Goal: Transaction & Acquisition: Purchase product/service

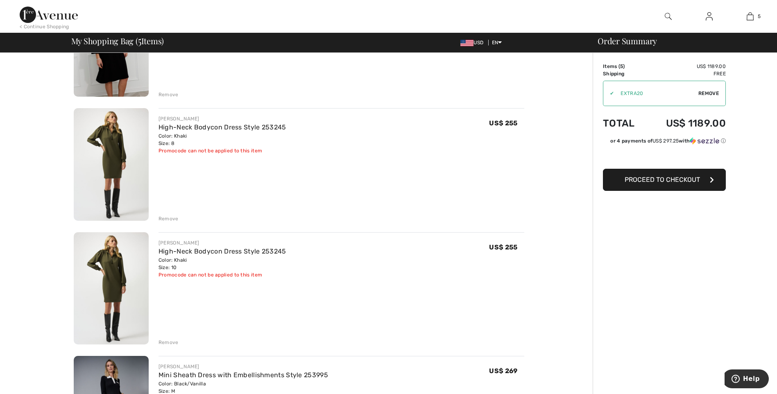
scroll to position [123, 0]
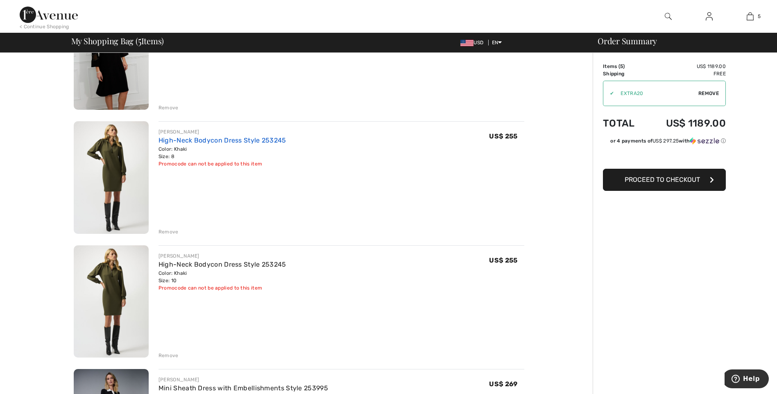
click at [203, 140] on link "High-Neck Bodycon Dress Style 253245" at bounding box center [222, 140] width 128 height 8
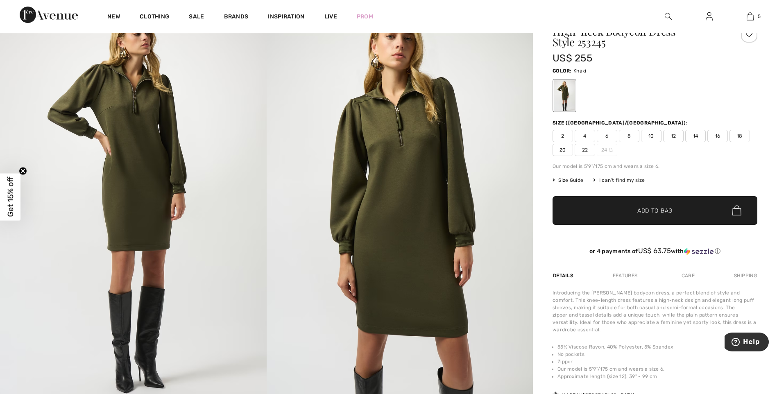
scroll to position [82, 0]
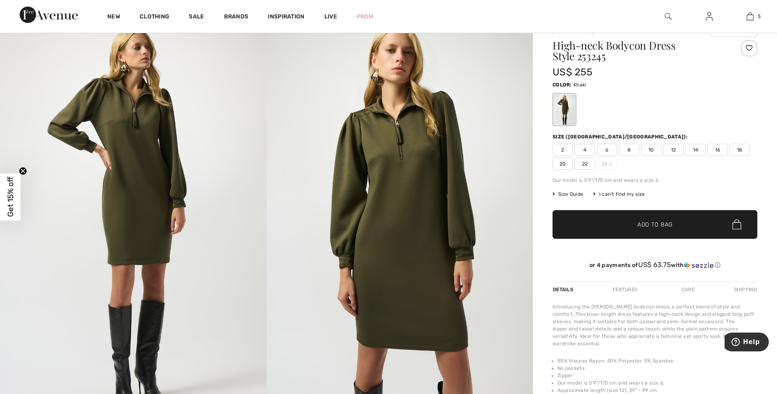
click at [570, 192] on span "Size Guide" at bounding box center [567, 193] width 31 height 7
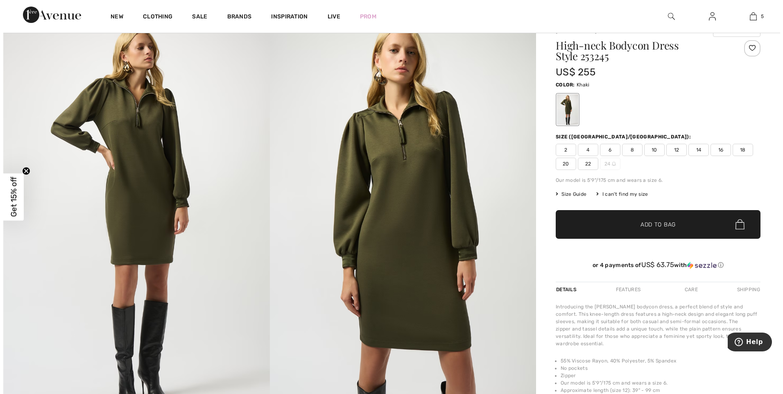
scroll to position [82, 0]
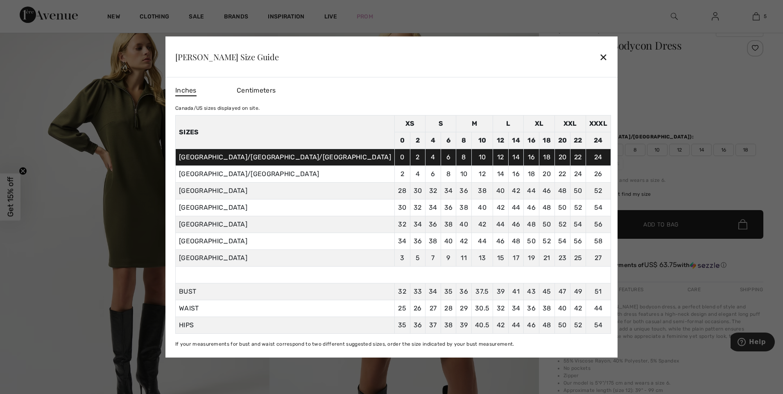
click at [599, 56] on div "✕" at bounding box center [603, 56] width 9 height 17
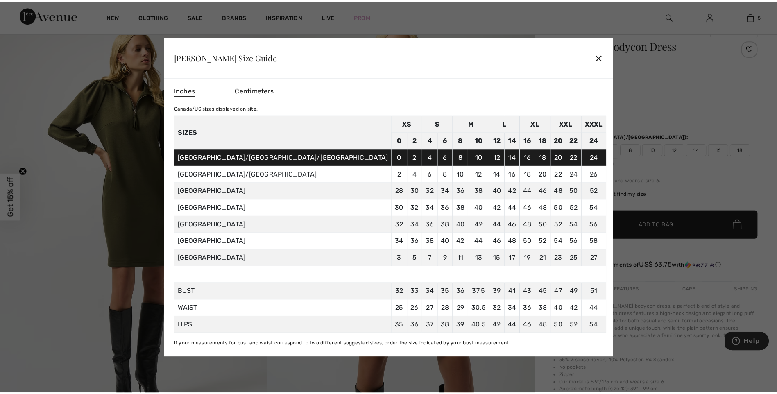
scroll to position [82, 0]
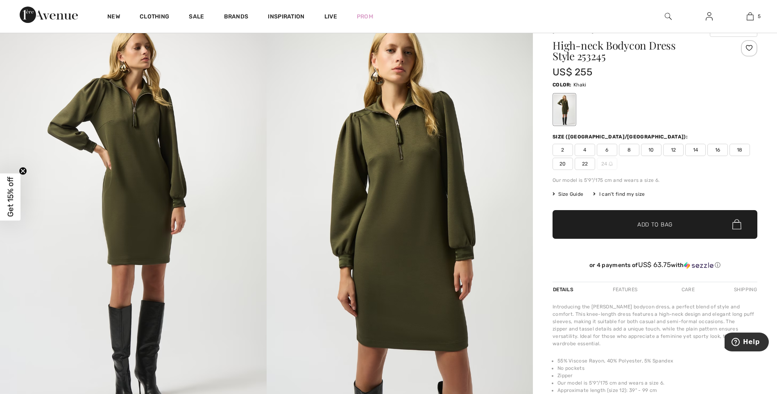
click at [577, 194] on span "Size Guide" at bounding box center [567, 193] width 31 height 7
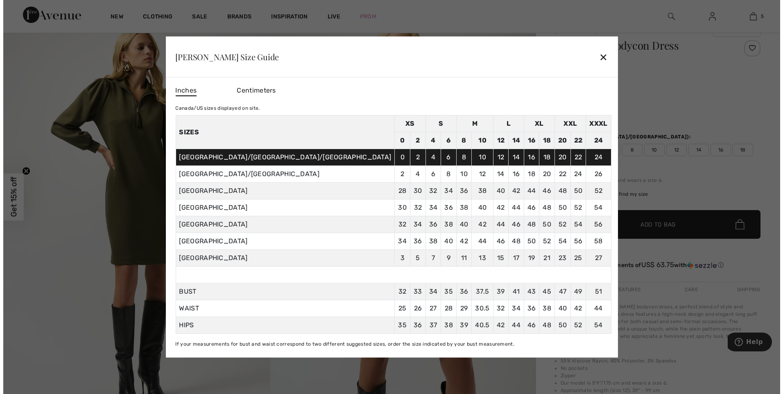
scroll to position [82, 0]
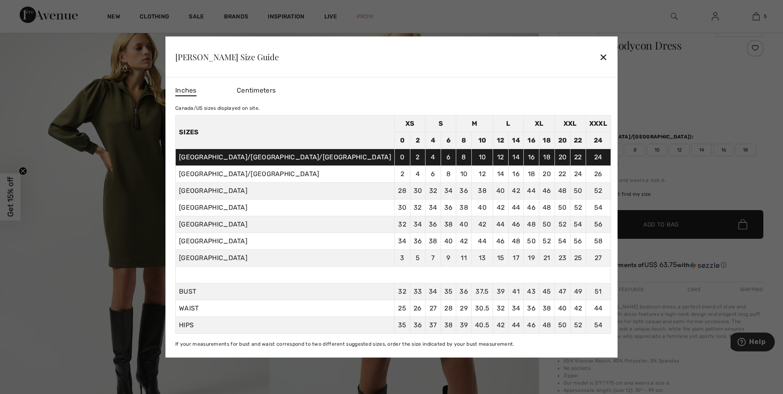
click at [599, 57] on div "✕" at bounding box center [603, 56] width 9 height 17
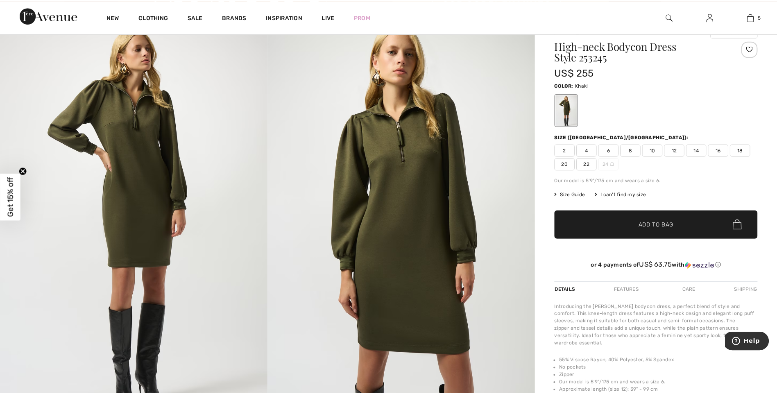
scroll to position [82, 0]
